Goal: Information Seeking & Learning: Learn about a topic

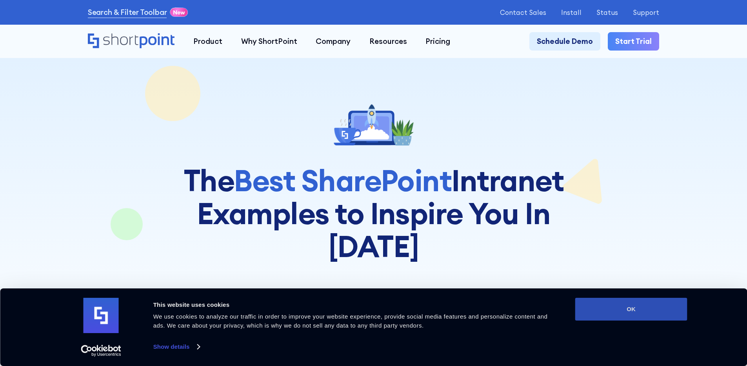
click at [667, 306] on button "OK" at bounding box center [631, 309] width 112 height 23
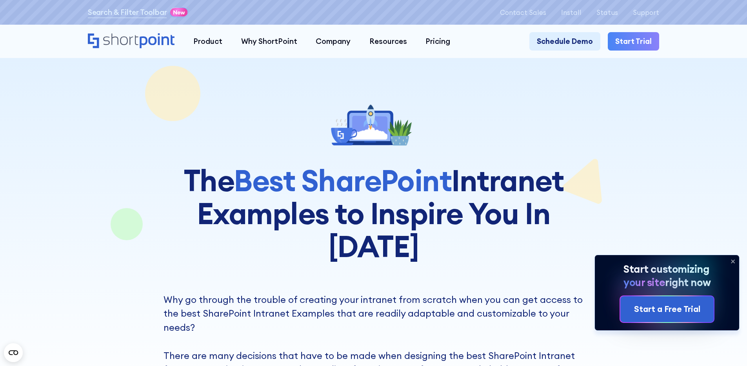
click at [733, 261] on icon at bounding box center [732, 261] width 3 height 3
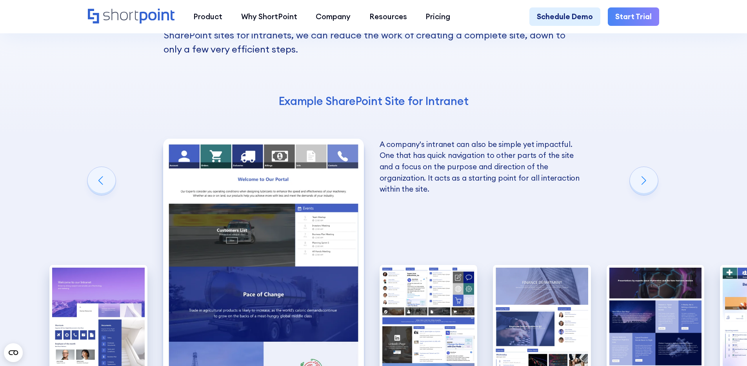
scroll to position [1300, 0]
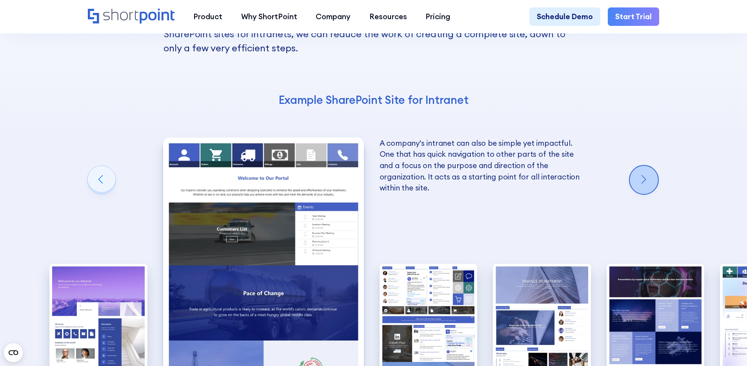
click at [656, 166] on div "Next slide" at bounding box center [644, 180] width 28 height 28
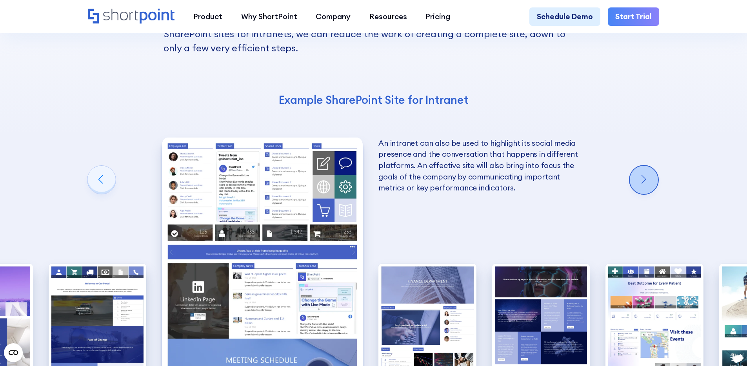
click at [656, 166] on div "Next slide" at bounding box center [644, 180] width 28 height 28
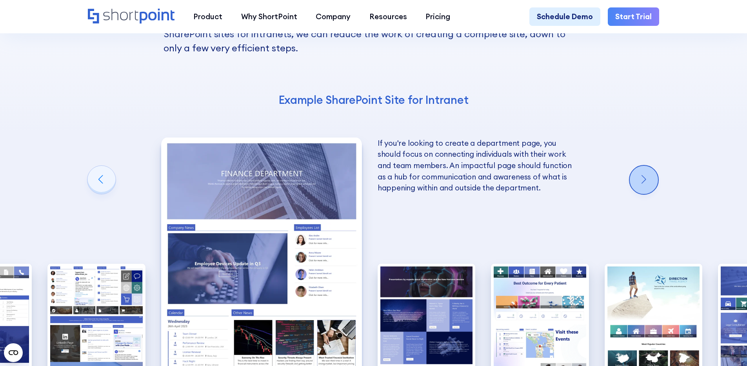
click at [656, 166] on div "Next slide" at bounding box center [644, 180] width 28 height 28
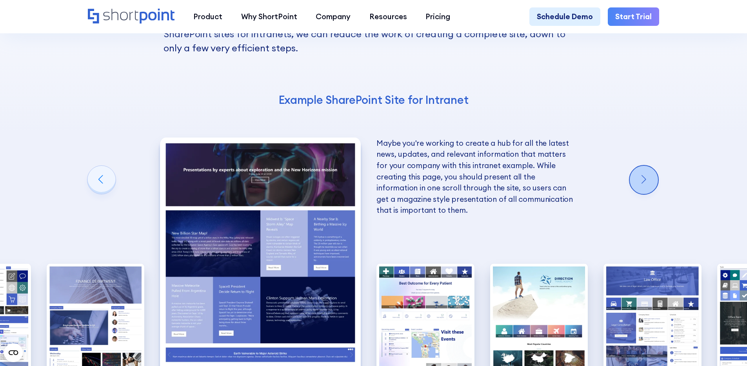
click at [656, 166] on div "Next slide" at bounding box center [644, 180] width 28 height 28
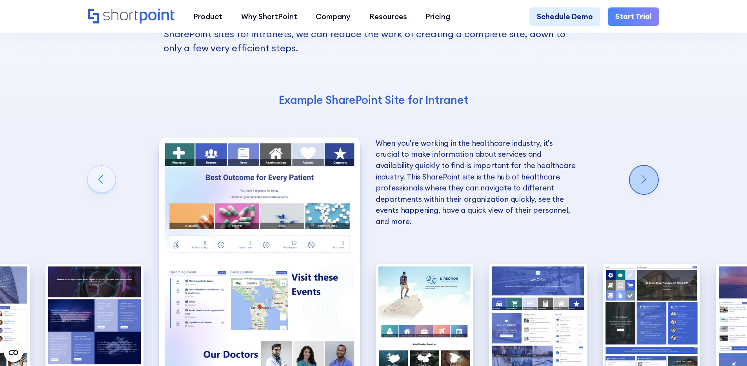
click at [656, 166] on div "Next slide" at bounding box center [644, 180] width 28 height 28
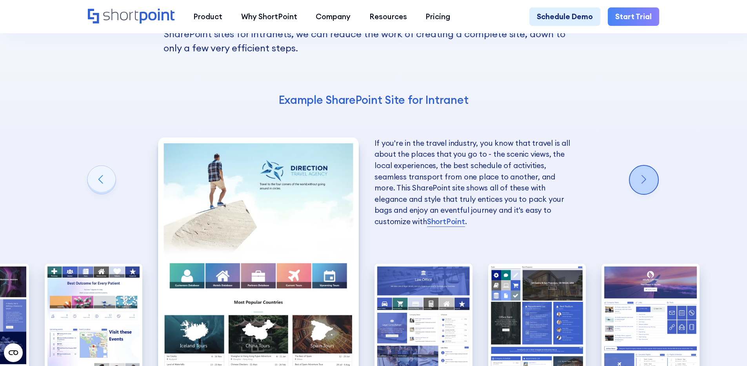
click at [656, 166] on div "Next slide" at bounding box center [644, 180] width 28 height 28
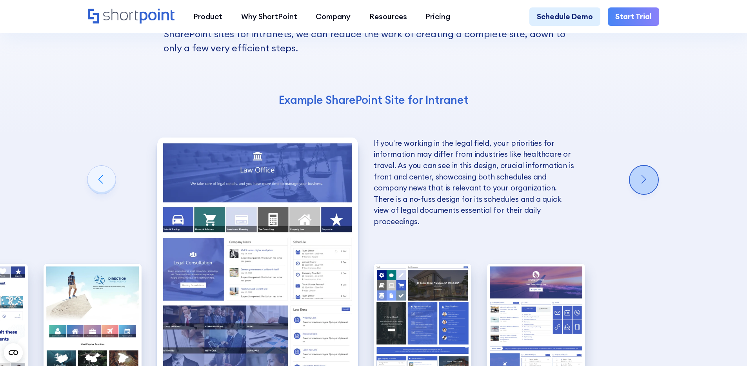
click at [656, 166] on div "Next slide" at bounding box center [644, 180] width 28 height 28
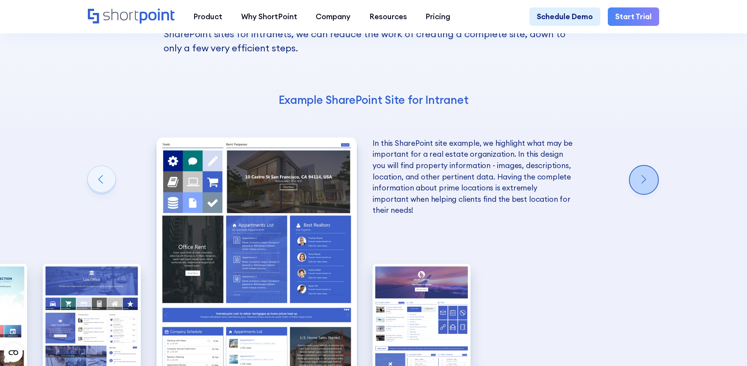
click at [656, 166] on div "Next slide" at bounding box center [644, 180] width 28 height 28
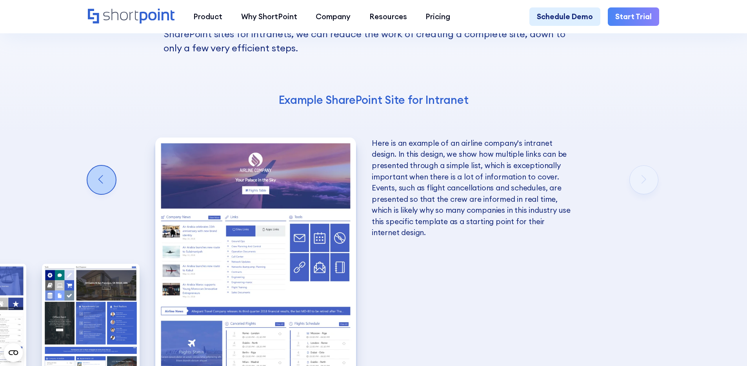
click at [99, 166] on div "Previous slide" at bounding box center [101, 180] width 28 height 28
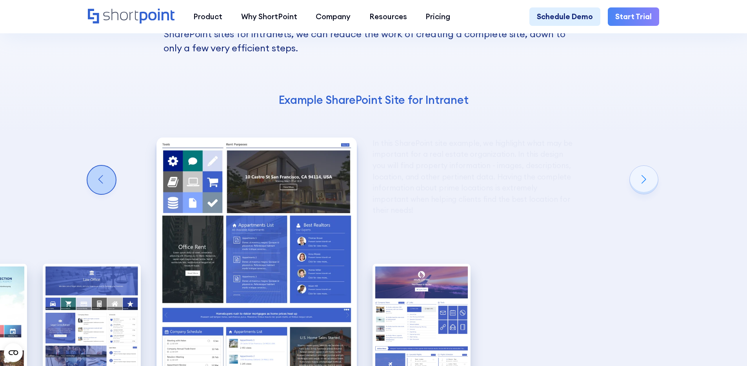
click at [99, 166] on div "Previous slide" at bounding box center [101, 180] width 28 height 28
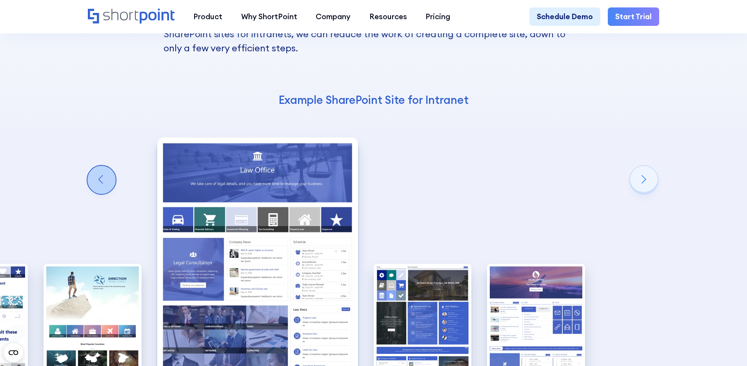
click at [99, 166] on div "Previous slide" at bounding box center [101, 180] width 28 height 28
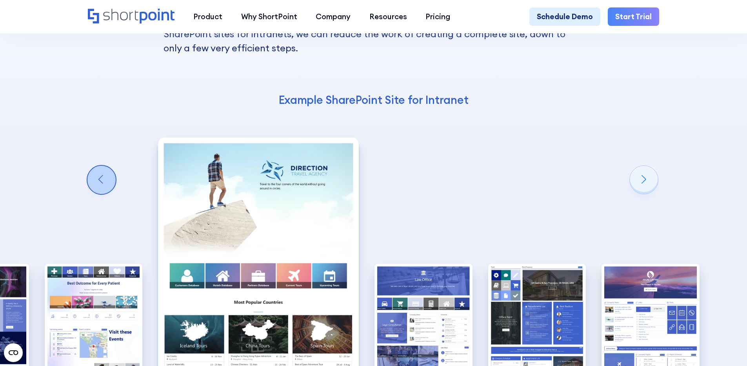
click at [99, 166] on div "Previous slide" at bounding box center [101, 180] width 28 height 28
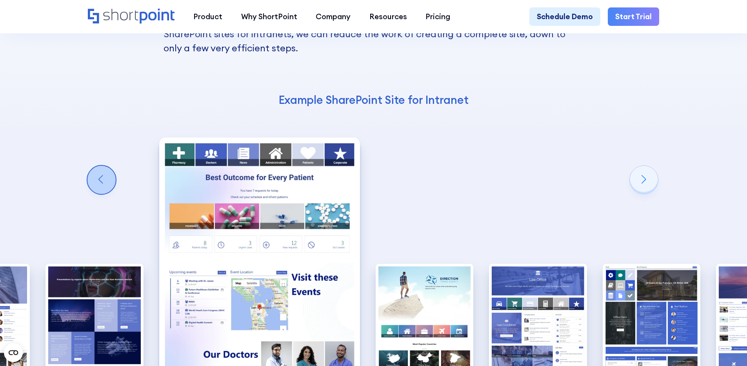
click at [99, 166] on div "Previous slide" at bounding box center [101, 180] width 28 height 28
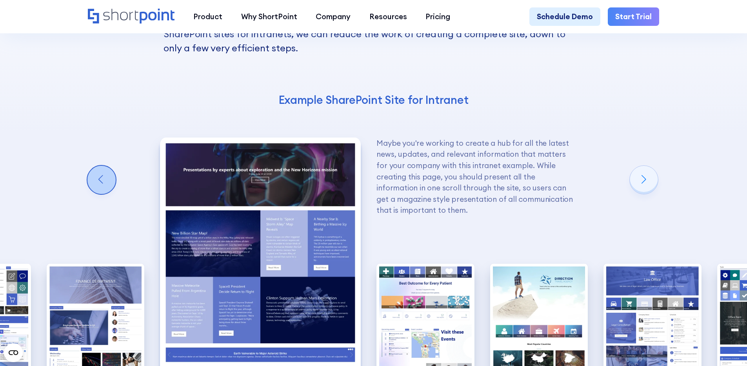
click at [99, 166] on div "Previous slide" at bounding box center [101, 180] width 28 height 28
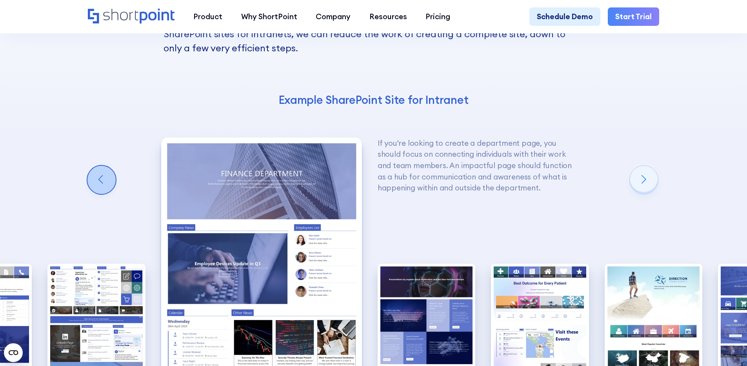
click at [99, 166] on div "Previous slide" at bounding box center [101, 180] width 28 height 28
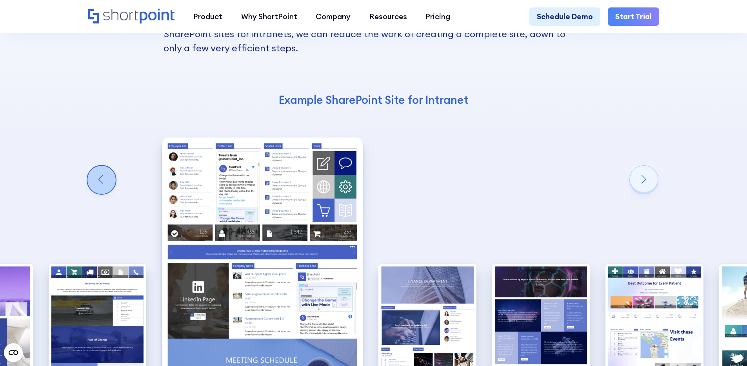
click at [99, 166] on div "Previous slide" at bounding box center [101, 180] width 28 height 28
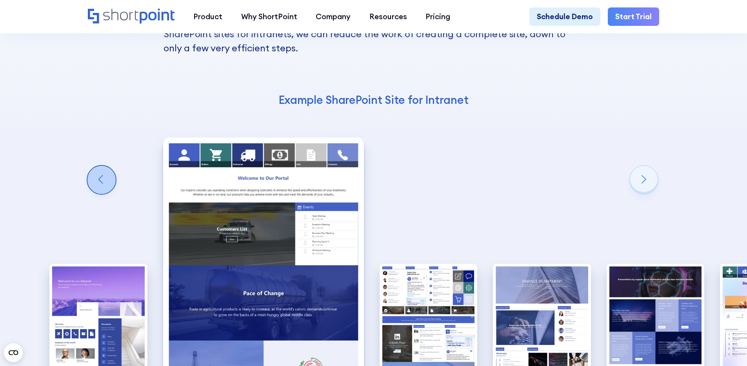
click at [99, 166] on div "Previous slide" at bounding box center [101, 180] width 28 height 28
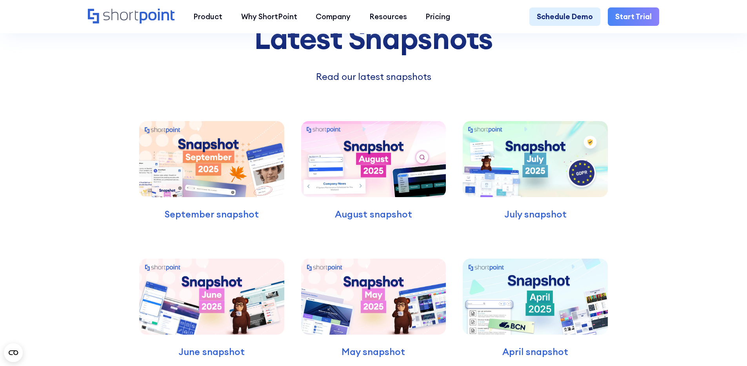
scroll to position [0, 0]
